Goal: Task Accomplishment & Management: Manage account settings

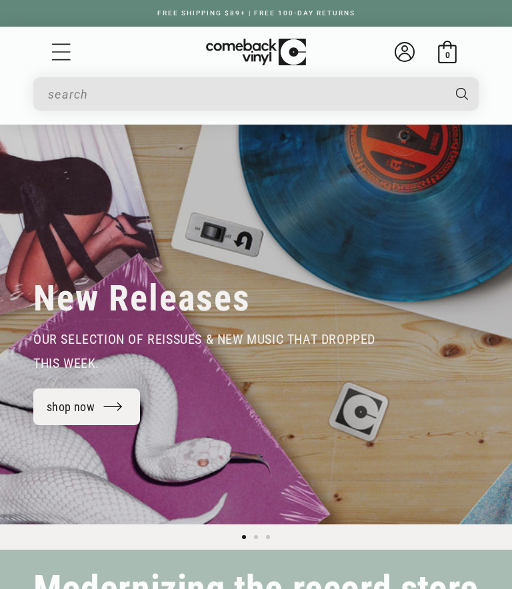
click at [403, 55] on icon at bounding box center [405, 52] width 20 height 20
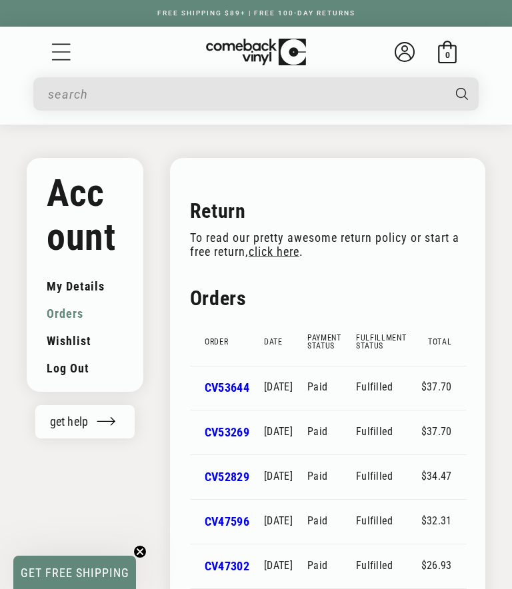
click at [59, 339] on link "Wishlist" at bounding box center [85, 340] width 77 height 27
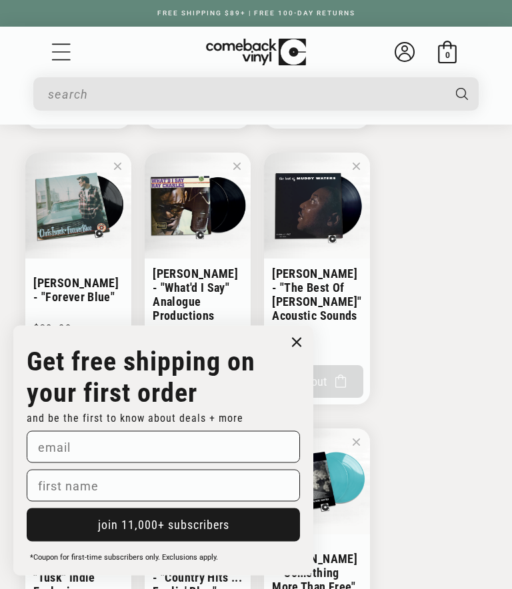
scroll to position [391, 0]
click at [292, 341] on circle "Close dialog" at bounding box center [296, 342] width 19 height 19
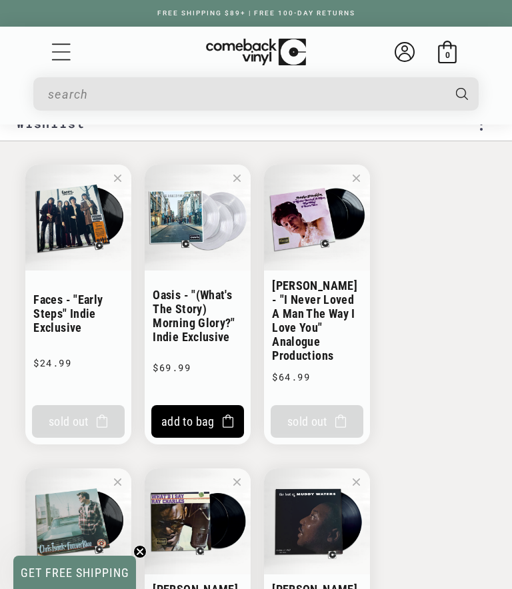
scroll to position [72, 0]
